Goal: Task Accomplishment & Management: Manage account settings

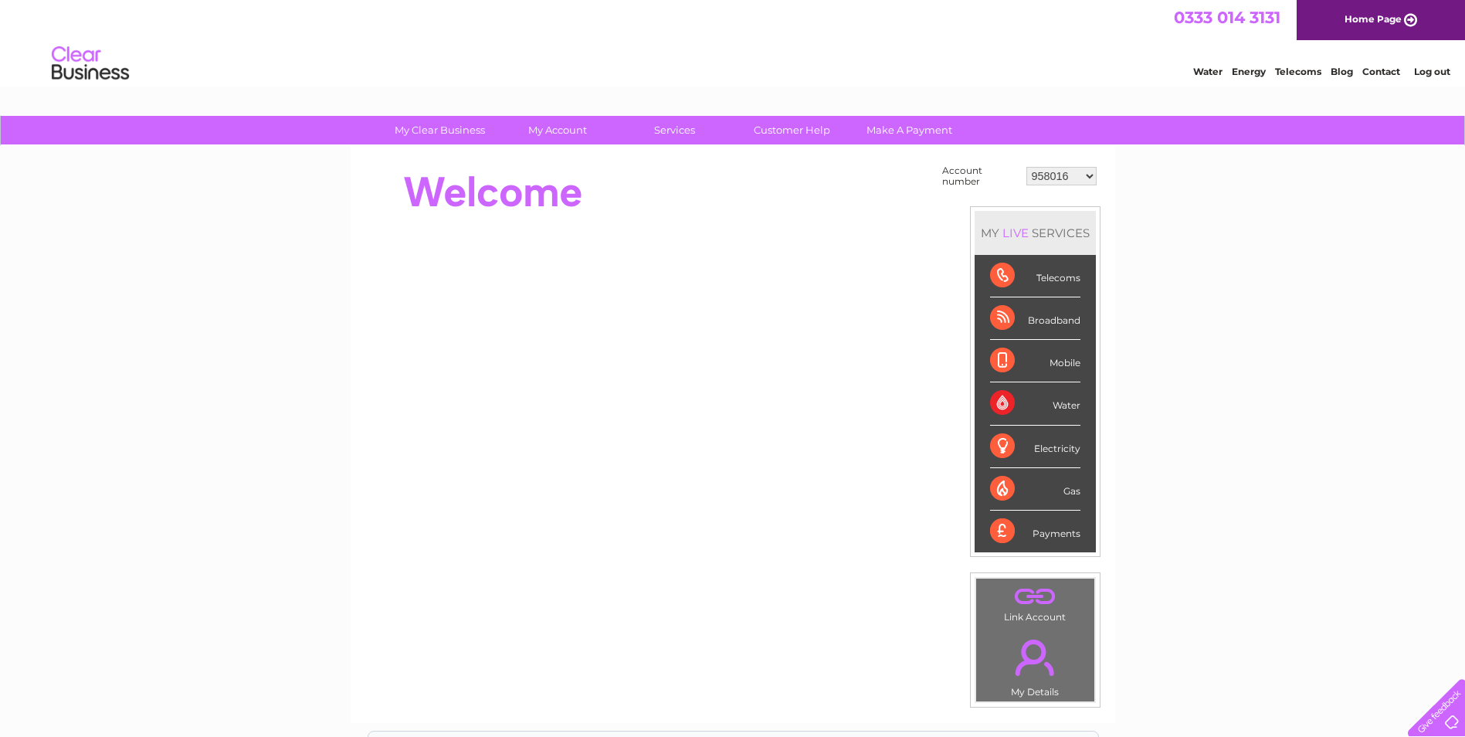
click at [1062, 180] on select "958016 30304305" at bounding box center [1061, 176] width 70 height 19
select select "30304305"
click at [1026, 167] on select "958016 30304305" at bounding box center [1061, 176] width 70 height 19
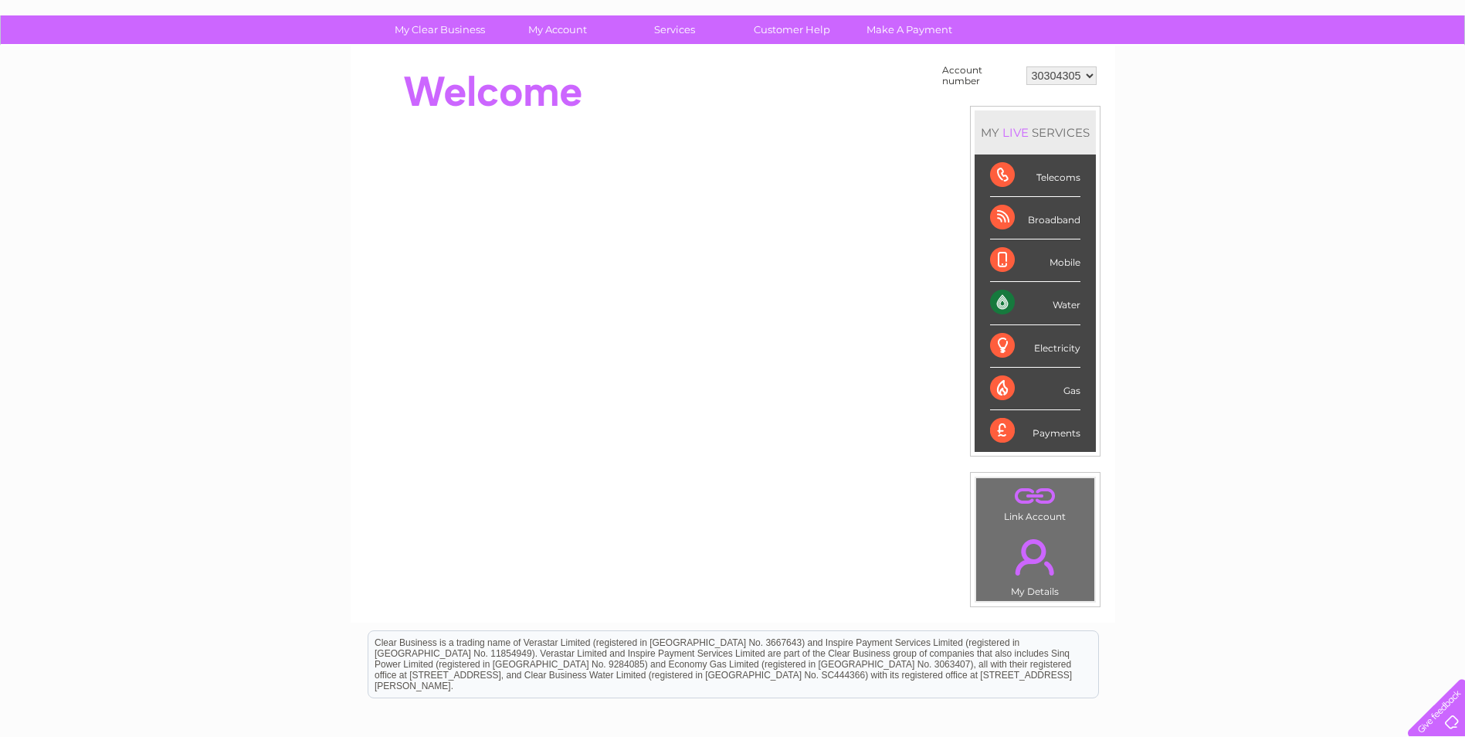
scroll to position [77, 0]
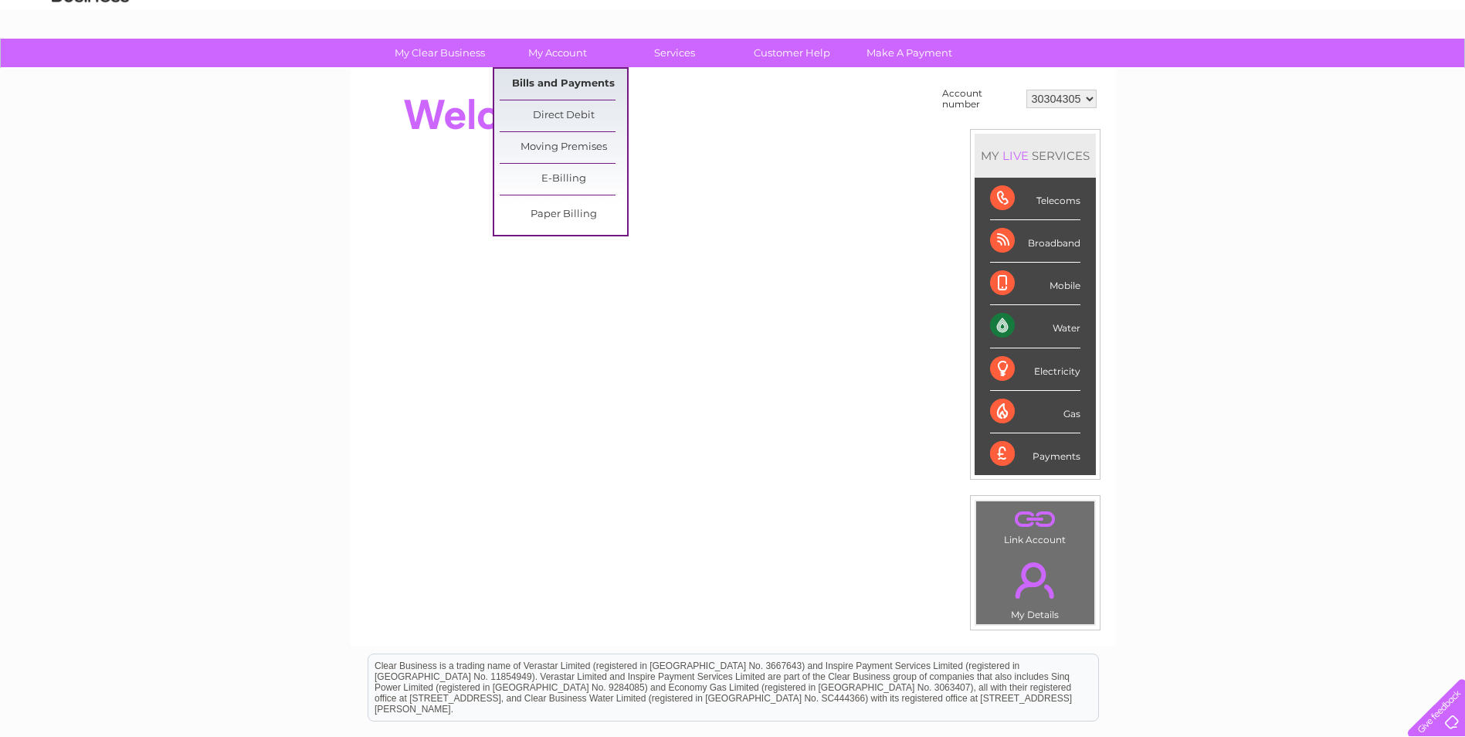
click at [550, 79] on link "Bills and Payments" at bounding box center [563, 84] width 127 height 31
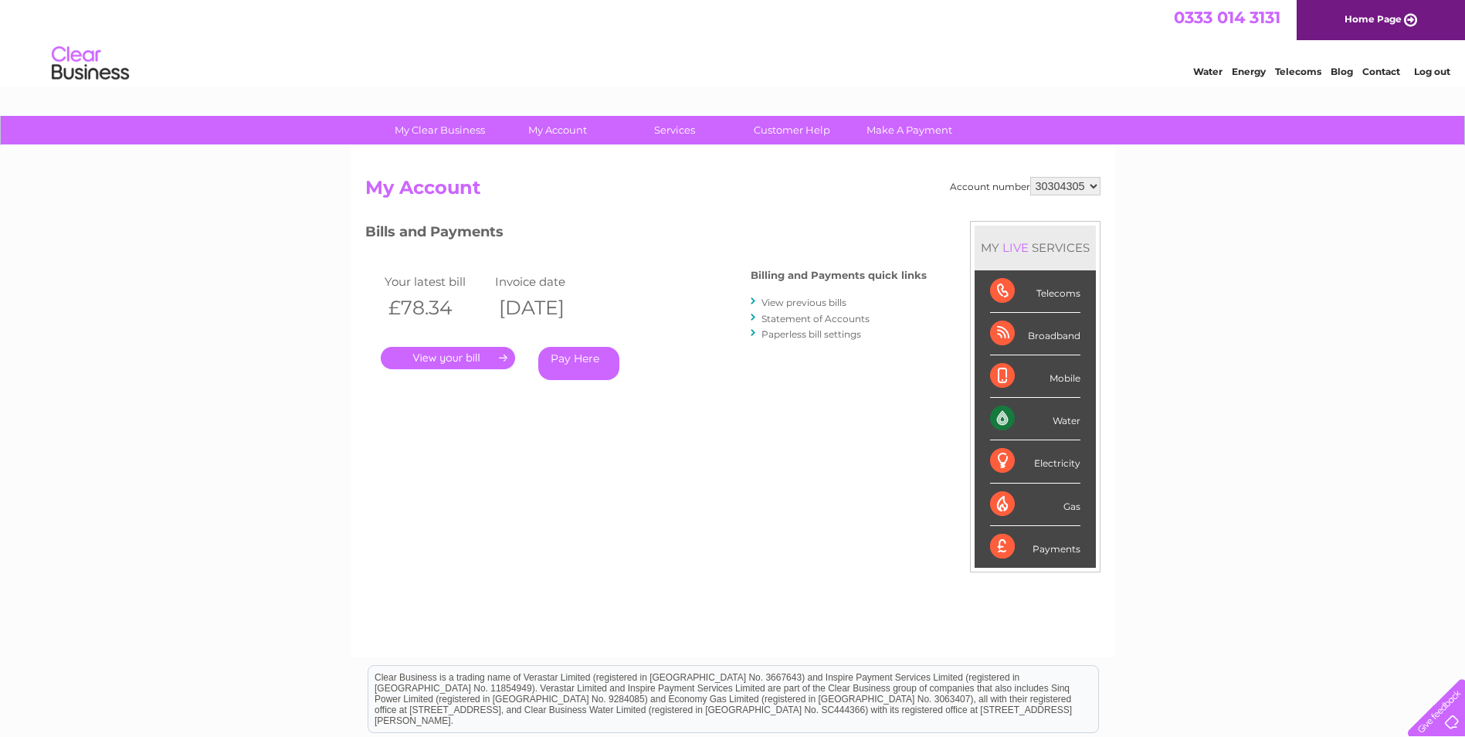
click at [425, 356] on link "." at bounding box center [448, 358] width 134 height 22
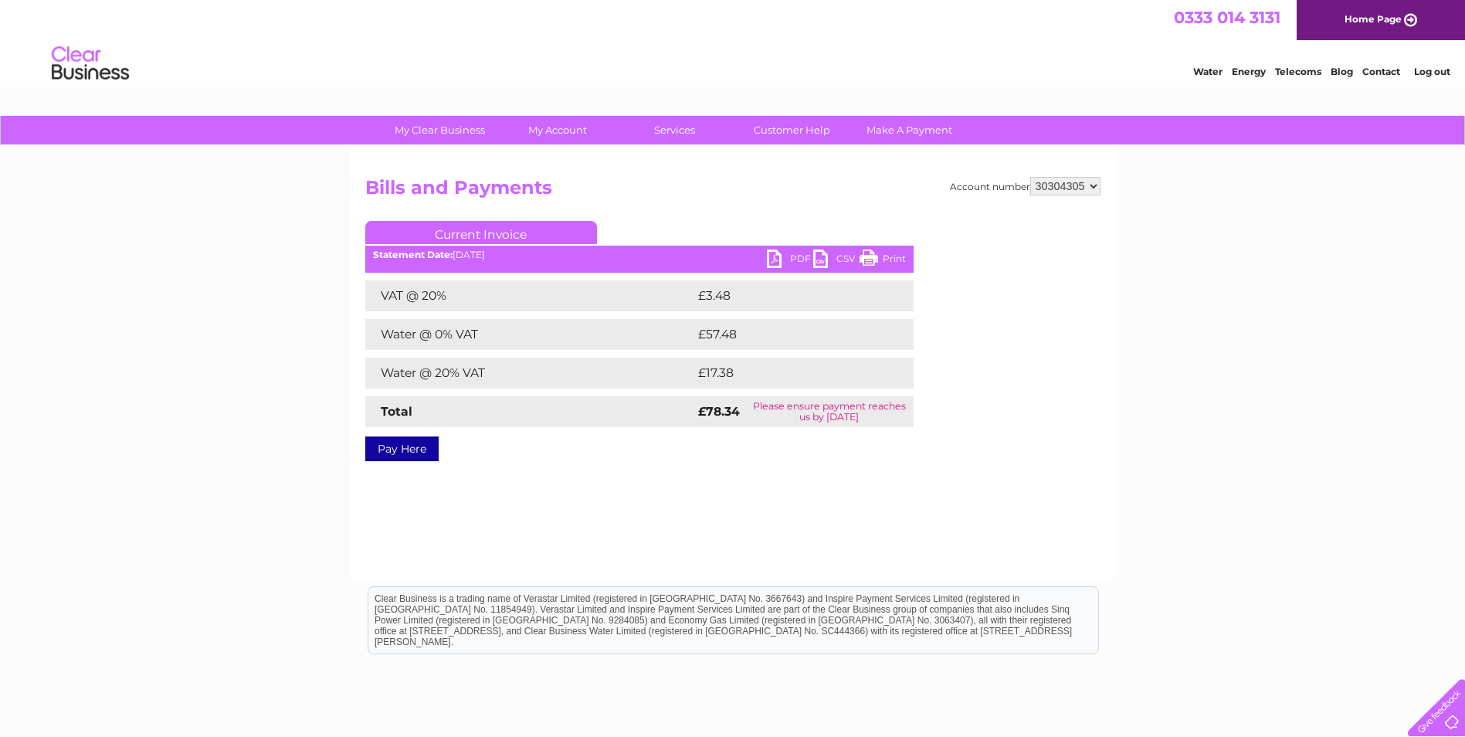
click at [791, 259] on link "PDF" at bounding box center [790, 260] width 46 height 22
